Goal: Find contact information: Find contact information

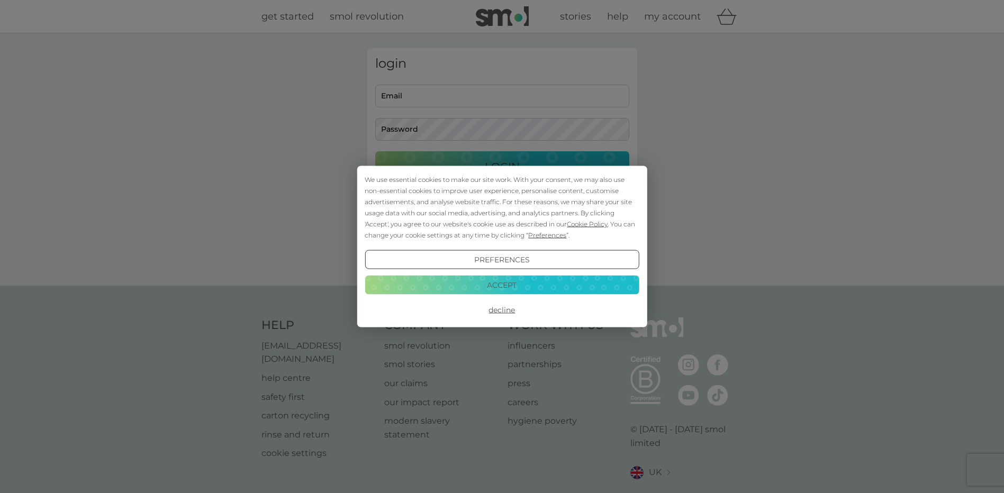
type input "aardvarkgs55@gmail.com"
click at [488, 283] on button "Accept" at bounding box center [502, 284] width 274 height 19
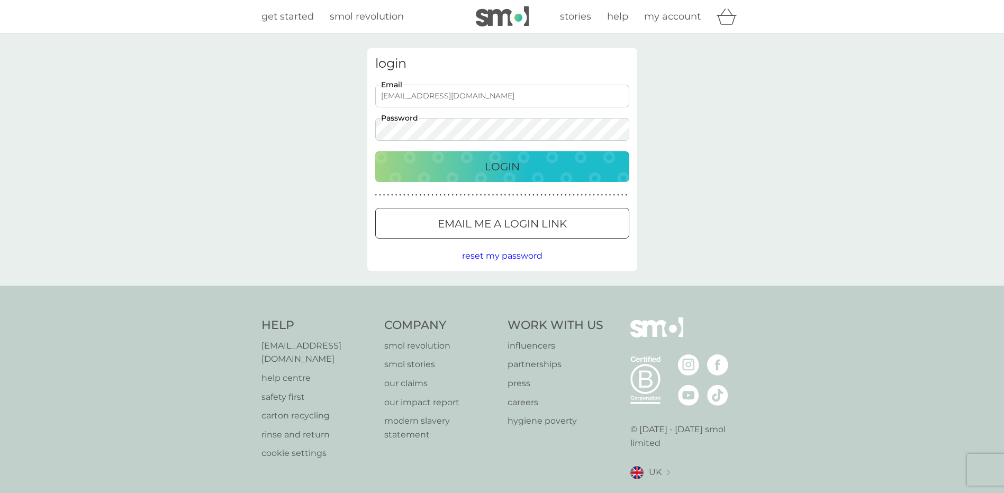
click at [502, 169] on p "Login" at bounding box center [502, 166] width 35 height 17
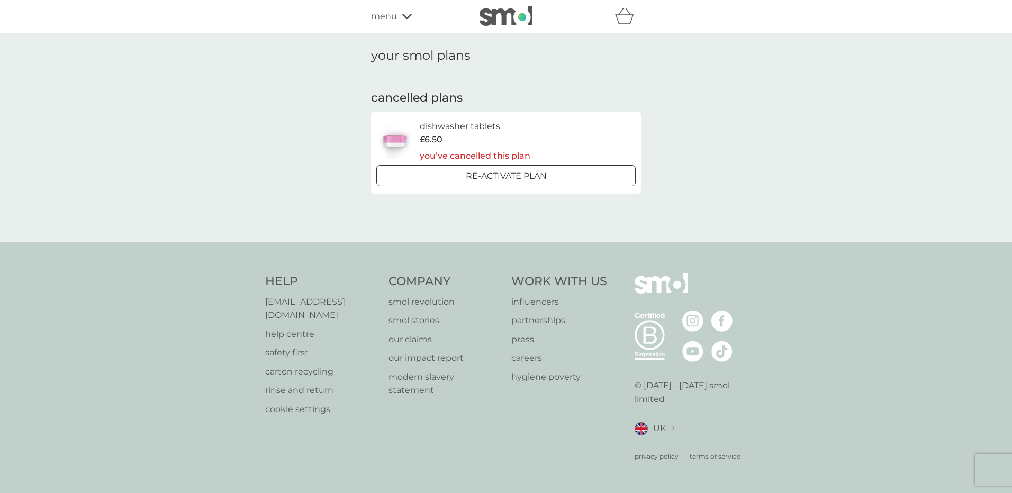
click at [282, 314] on p "[EMAIL_ADDRESS][DOMAIN_NAME]" at bounding box center [321, 308] width 113 height 27
click at [289, 331] on p "help centre" at bounding box center [321, 335] width 113 height 14
